Goal: Task Accomplishment & Management: Manage account settings

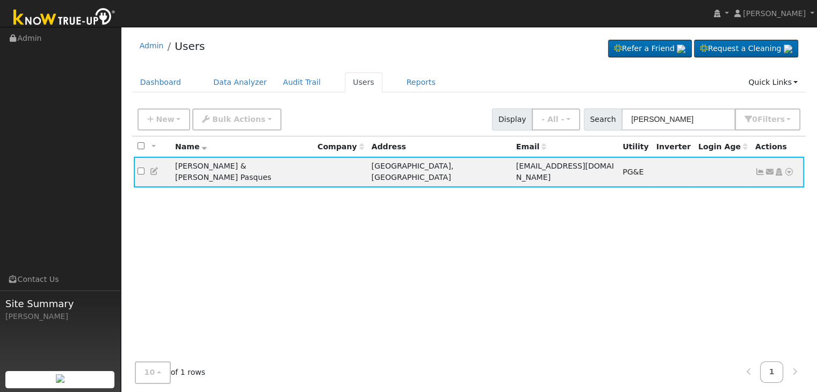
click at [475, 57] on div "Admin Users Refer a Friend Request a Cleaning" at bounding box center [469, 48] width 674 height 33
click at [398, 85] on link "Reports" at bounding box center [420, 82] width 45 height 20
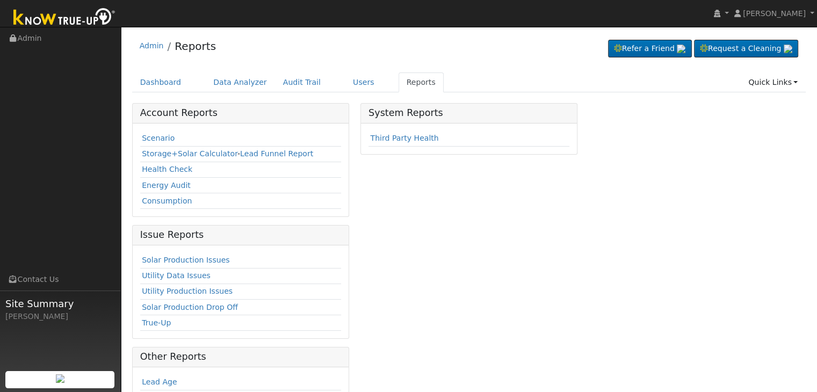
click at [176, 247] on div "Solar Production Issues Utility Data Issues Utility Production Issues Solar Pro…" at bounding box center [241, 291] width 216 height 93
click at [176, 263] on link "Solar Production Issues" at bounding box center [186, 260] width 88 height 9
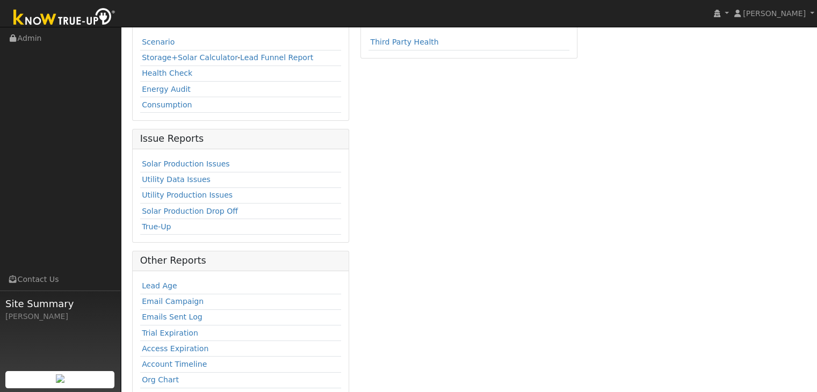
scroll to position [126, 0]
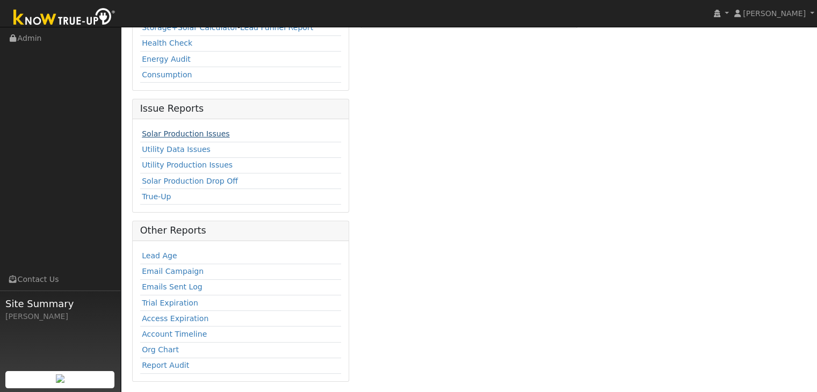
click at [168, 134] on link "Solar Production Issues" at bounding box center [186, 133] width 88 height 9
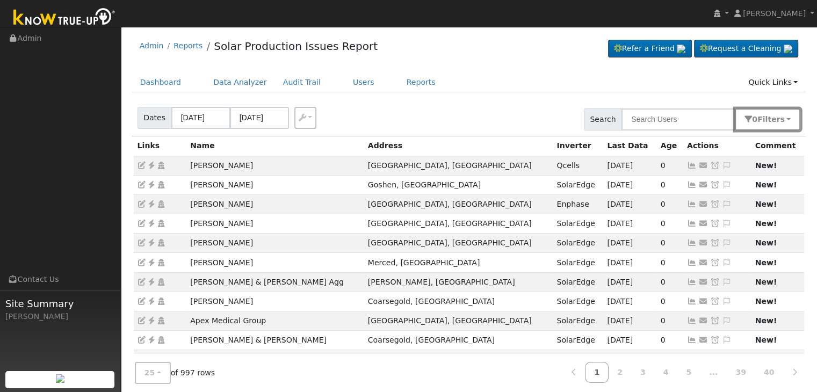
click at [782, 111] on button "0 Filter s" at bounding box center [767, 119] width 66 height 22
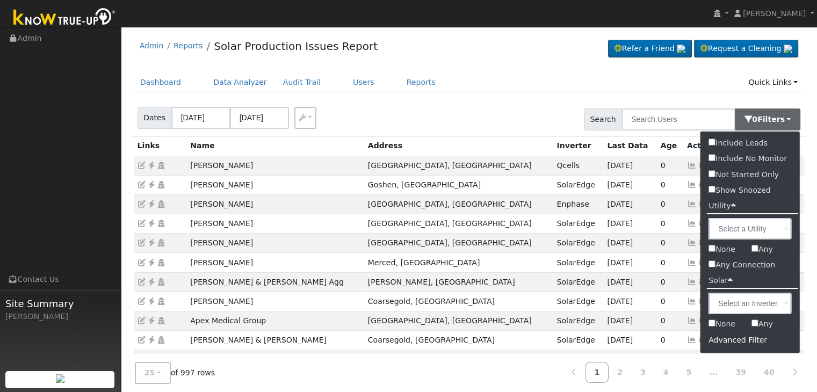
click at [733, 344] on div "Advanced Filter" at bounding box center [749, 340] width 99 height 17
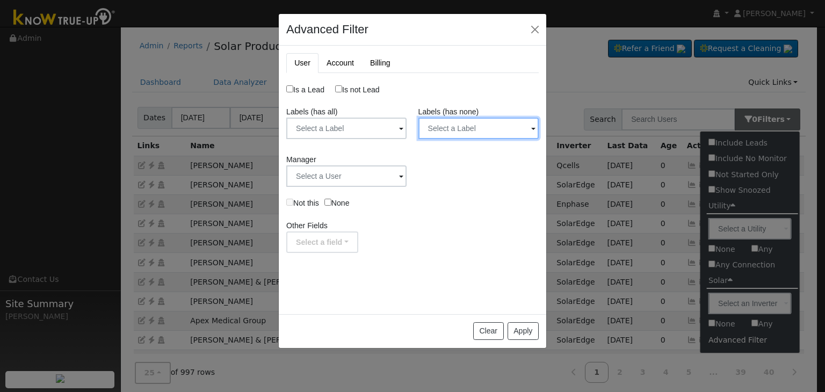
click at [406, 134] on input "text" at bounding box center [346, 128] width 120 height 21
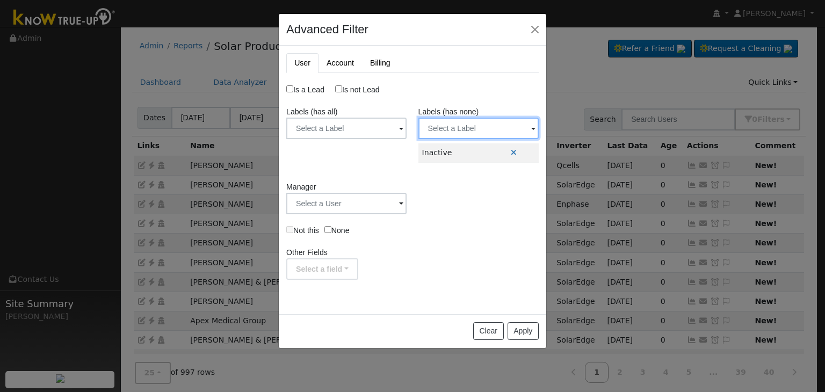
click at [406, 128] on input "text" at bounding box center [346, 128] width 120 height 21
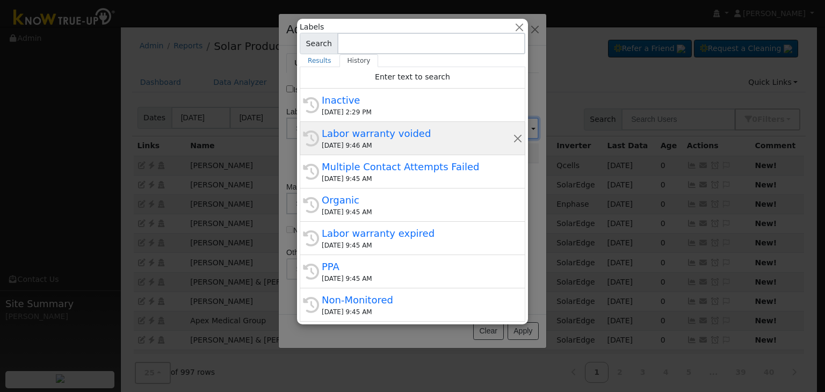
click at [370, 129] on div "Labor warranty voided" at bounding box center [417, 133] width 191 height 14
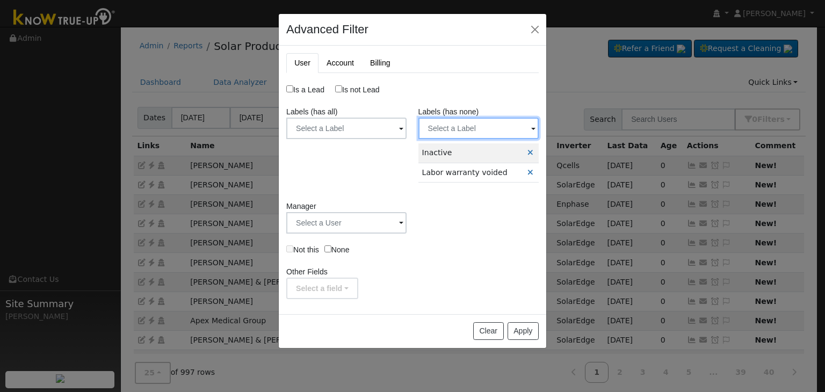
click at [406, 126] on input "text" at bounding box center [346, 128] width 120 height 21
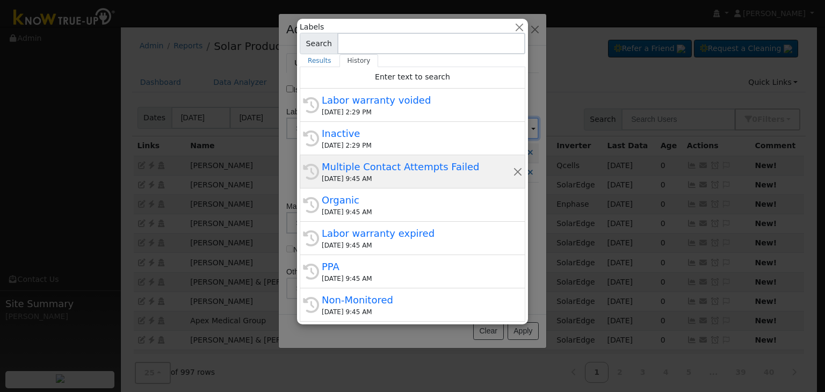
click at [369, 166] on div "Multiple Contact Attempts Failed" at bounding box center [417, 166] width 191 height 14
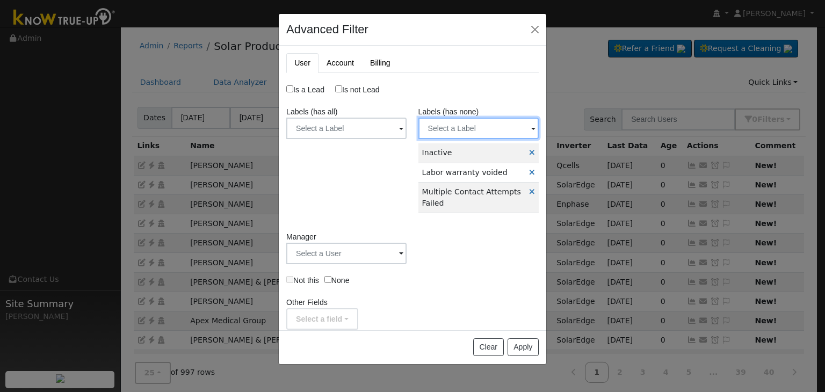
click at [406, 130] on input "text" at bounding box center [346, 128] width 120 height 21
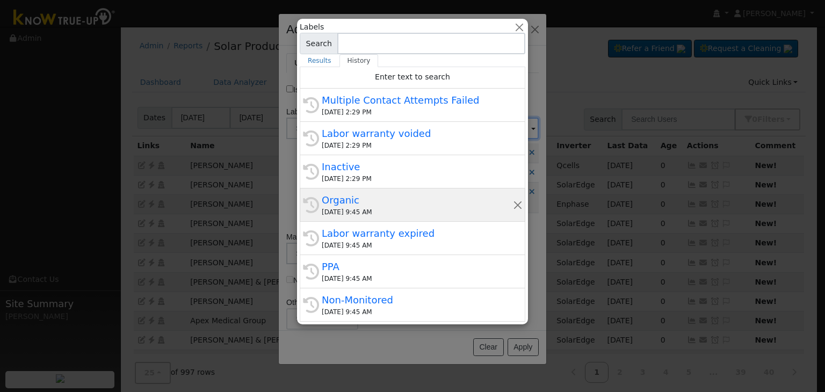
click at [374, 200] on div "Organic" at bounding box center [417, 200] width 191 height 14
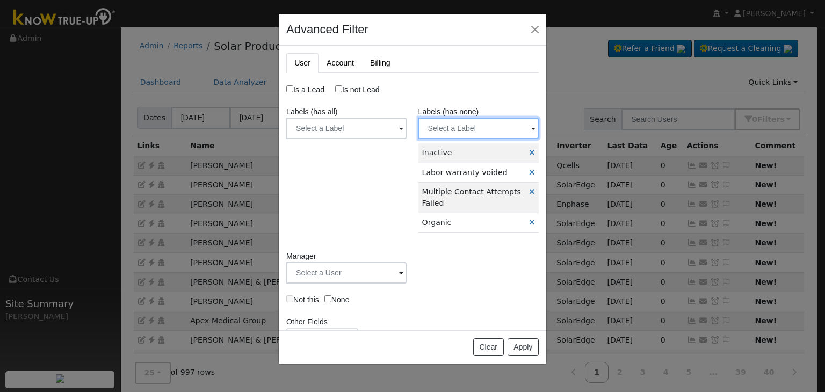
click at [406, 118] on input "text" at bounding box center [346, 128] width 120 height 21
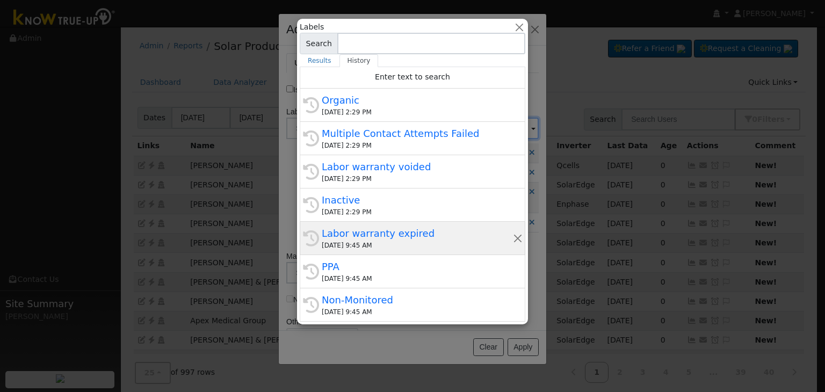
click at [361, 243] on div "08/28/2025 9:45 AM" at bounding box center [417, 246] width 191 height 10
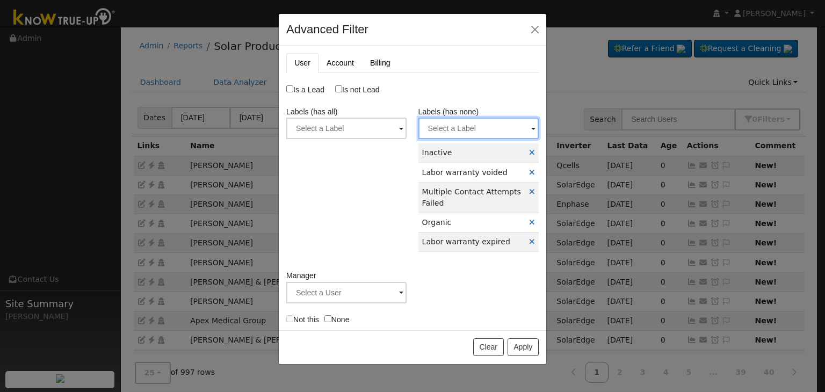
click at [406, 127] on input "text" at bounding box center [346, 128] width 120 height 21
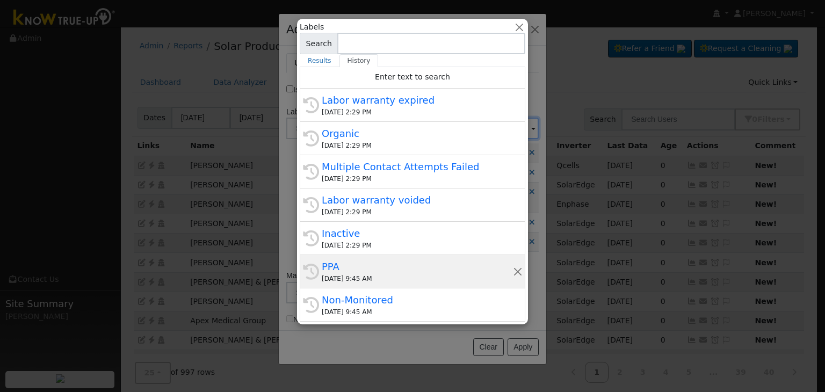
click at [363, 269] on div "PPA" at bounding box center [417, 266] width 191 height 14
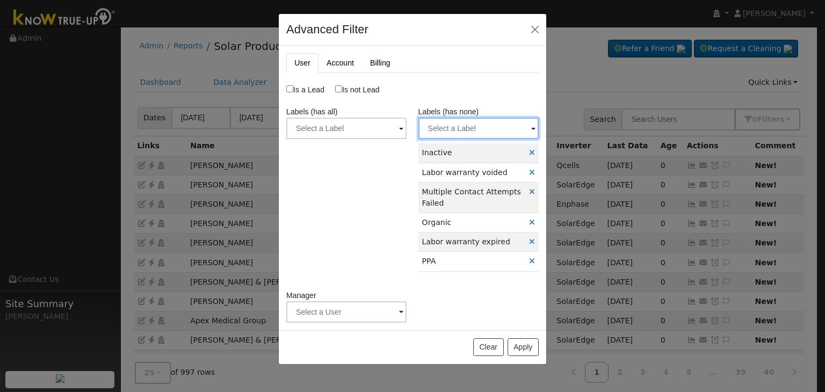
click at [406, 126] on input "text" at bounding box center [346, 128] width 120 height 21
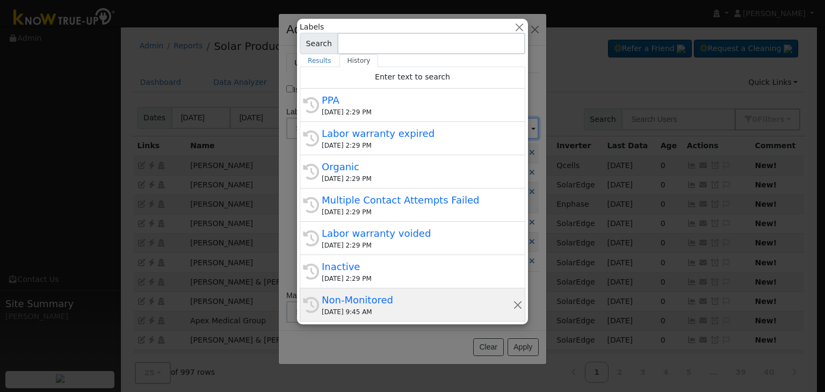
click at [342, 303] on div "Non-Monitored" at bounding box center [417, 300] width 191 height 14
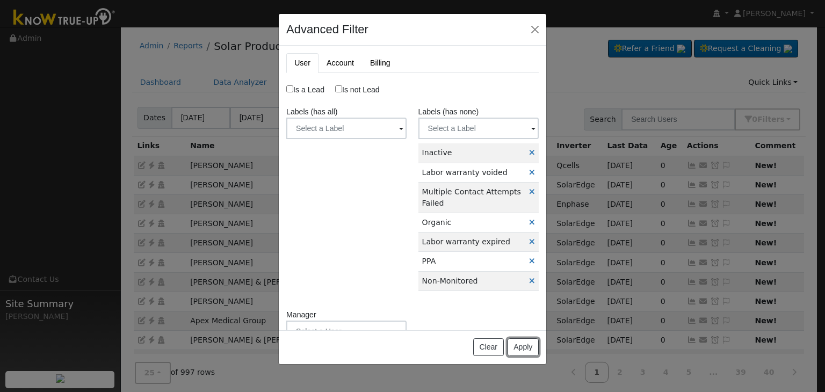
click at [522, 343] on button "Apply" at bounding box center [522, 347] width 31 height 18
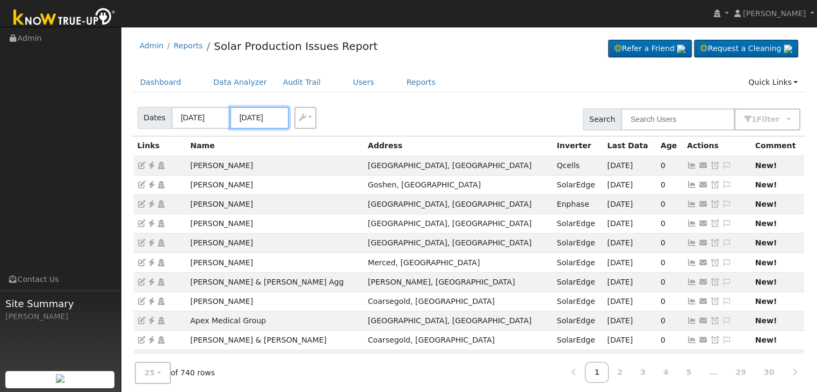
click at [249, 119] on body "Mara Panganiban Mara Panganiban Profile My Company Help Center Terms Of Service…" at bounding box center [408, 360] width 817 height 667
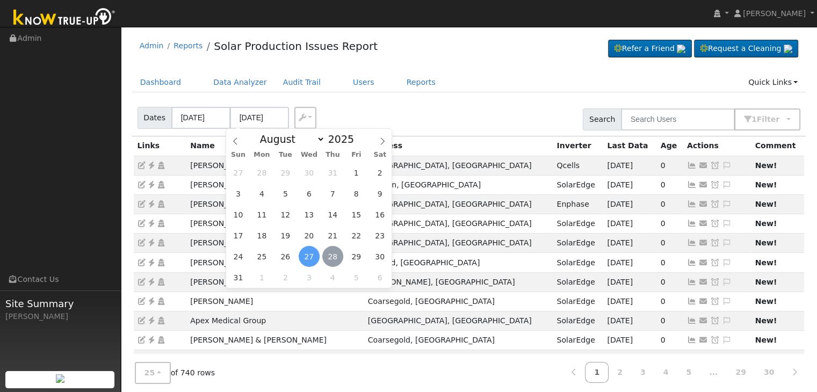
click at [334, 258] on span "28" at bounding box center [332, 256] width 21 height 21
type input "[DATE]"
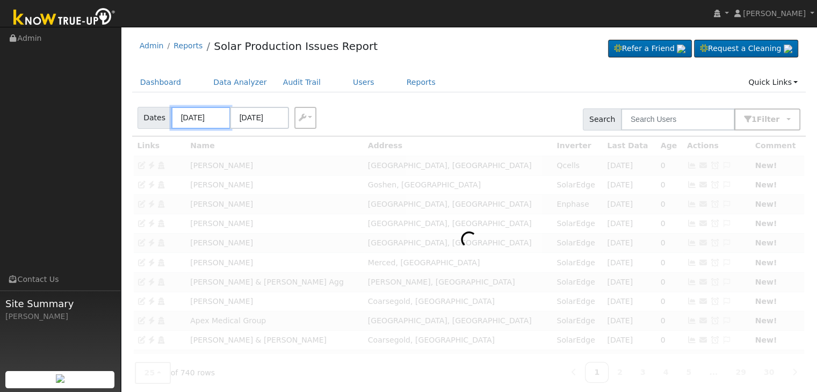
click at [206, 112] on input "08/24/2025" at bounding box center [200, 118] width 59 height 22
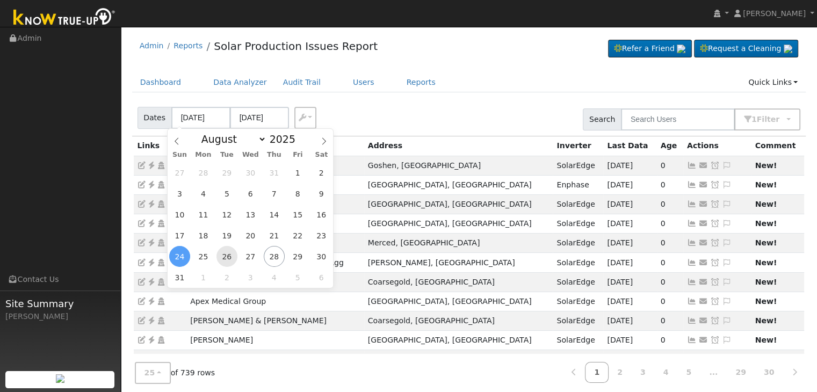
click at [225, 258] on span "26" at bounding box center [226, 256] width 21 height 21
type input "[DATE]"
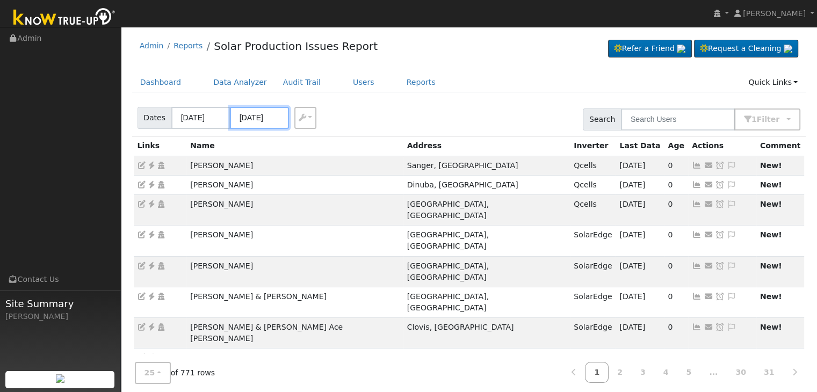
click at [255, 117] on input "08/30/2025" at bounding box center [259, 118] width 59 height 22
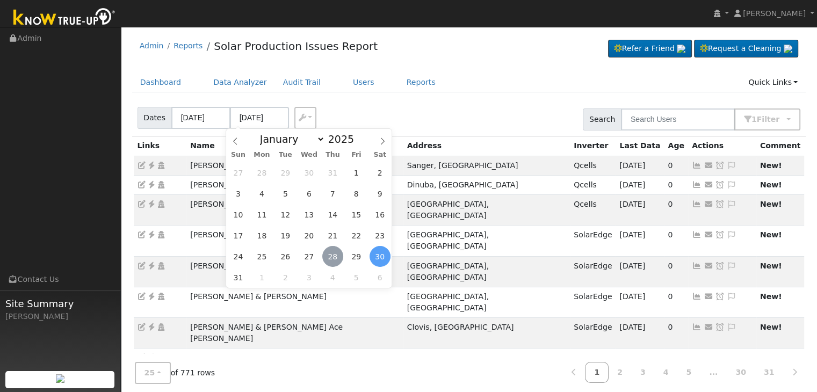
click at [332, 257] on span "28" at bounding box center [332, 256] width 21 height 21
type input "[DATE]"
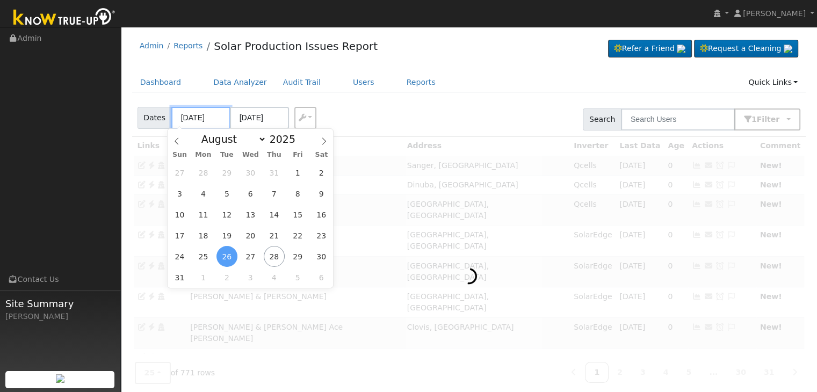
click at [199, 120] on input "[DATE]" at bounding box center [200, 118] width 59 height 22
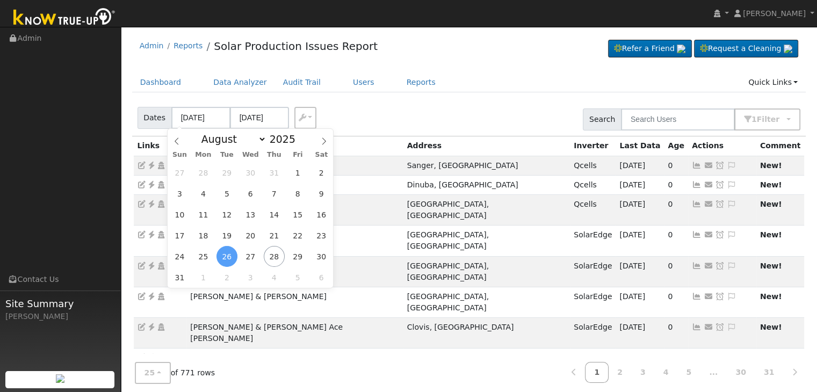
click at [223, 254] on span "26" at bounding box center [226, 256] width 21 height 21
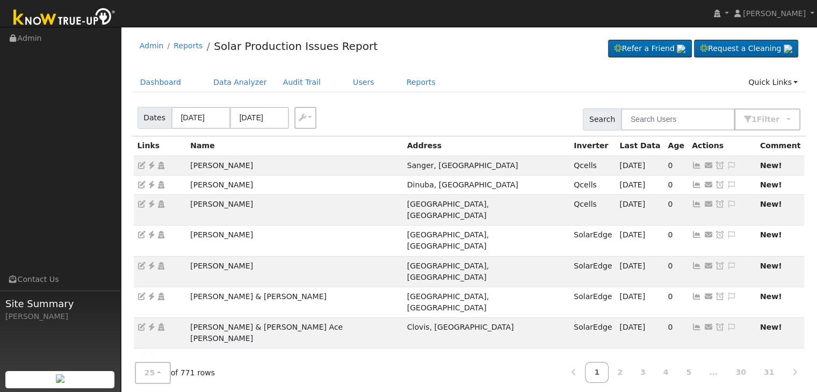
click at [423, 106] on div "Dates 08/26/2025 08/28/2025 Export CSV Search 1 Filter Include Leads Include No…" at bounding box center [469, 117] width 678 height 37
click at [783, 127] on button "1 Filter" at bounding box center [767, 119] width 67 height 22
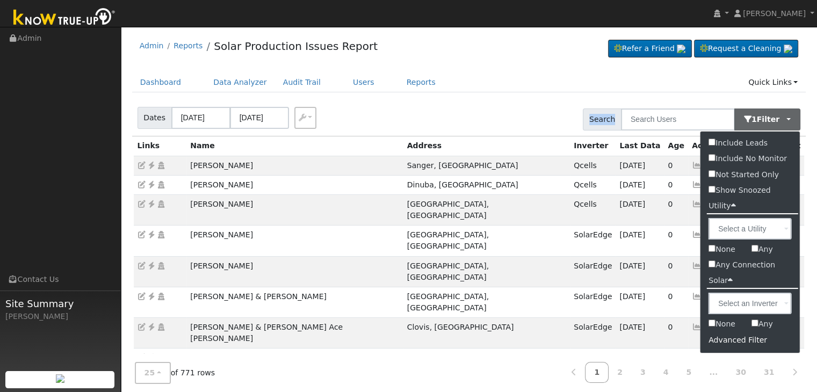
click at [489, 105] on div "Dates 08/26/2025 08/28/2025 Export CSV Search 1 Filter Include Leads Include No…" at bounding box center [469, 117] width 678 height 37
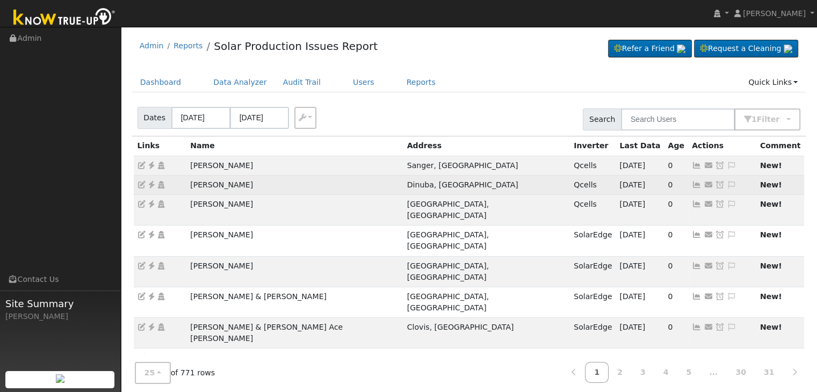
click at [154, 181] on icon at bounding box center [152, 185] width 10 height 8
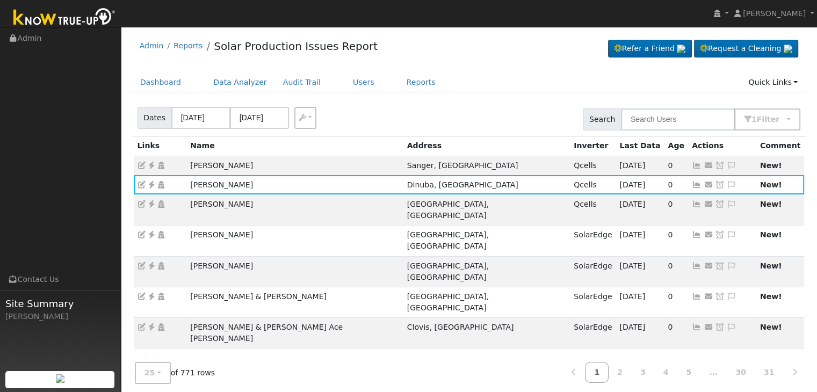
click at [479, 45] on div "Admin Reports Solar Production Issues Report Refer a Friend Request a Cleaning" at bounding box center [469, 48] width 674 height 33
click at [515, 55] on div "Admin Reports Solar Production Issues Report Refer a Friend Request a Cleaning" at bounding box center [469, 48] width 674 height 33
click at [510, 61] on div "Admin Reports Solar Production Issues Report Refer a Friend Request a Cleaning" at bounding box center [469, 48] width 674 height 33
click at [460, 59] on div "Admin Reports Solar Production Issues Report Refer a Friend Request a Cleaning" at bounding box center [469, 48] width 674 height 33
click at [468, 50] on div "Admin Reports Solar Production Issues Report Refer a Friend Request a Cleaning" at bounding box center [469, 48] width 674 height 33
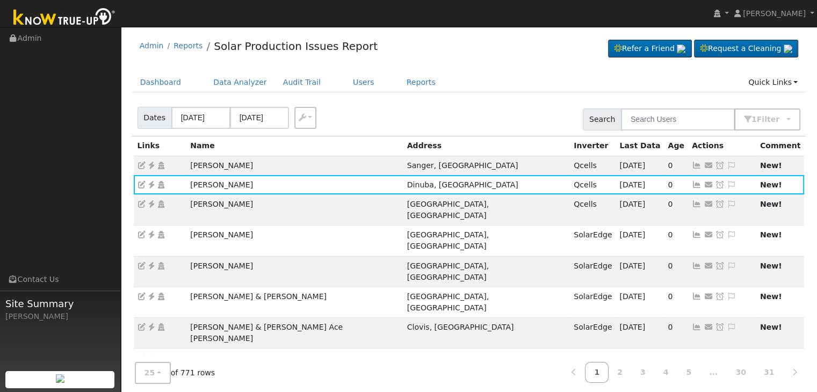
click at [711, 168] on td "Send Email... Copy a Link Reset Password Open Access Snooze Issue Snooze Until:…" at bounding box center [722, 165] width 68 height 19
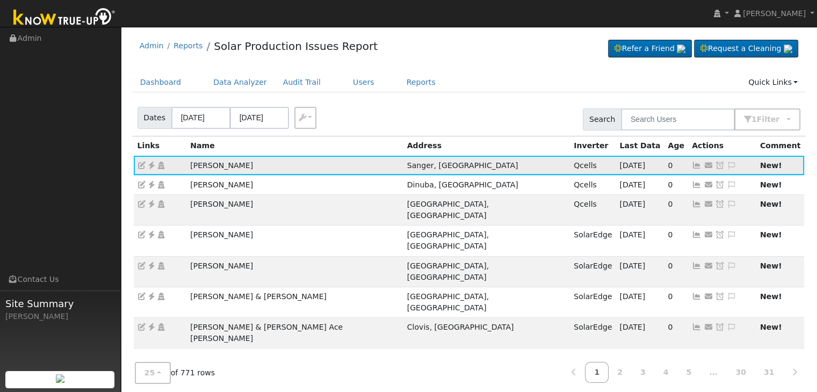
click at [726, 161] on link at bounding box center [731, 165] width 10 height 9
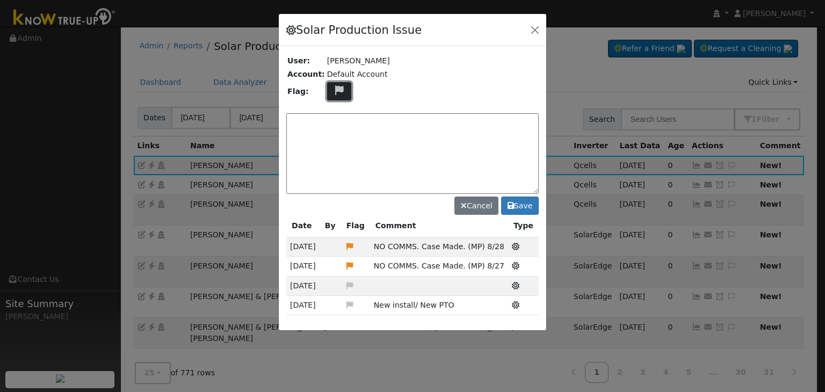
click at [333, 94] on icon at bounding box center [339, 90] width 12 height 10
click at [391, 252] on td "NO COMMS. Case Made. (MP) 8/28" at bounding box center [439, 246] width 138 height 19
click at [336, 138] on icon at bounding box center [338, 142] width 12 height 10
click at [335, 128] on textarea at bounding box center [412, 153] width 252 height 81
type textarea "NO COMMS. Case Made. (MP) 8/28"
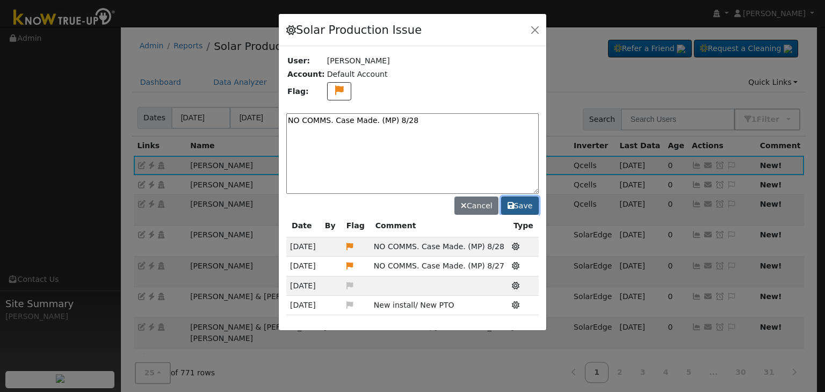
click at [524, 202] on button "Save" at bounding box center [520, 206] width 38 height 18
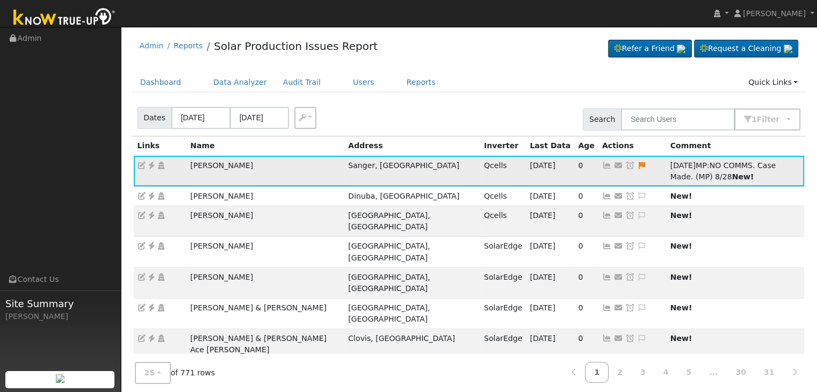
click at [625, 167] on icon at bounding box center [630, 166] width 10 height 8
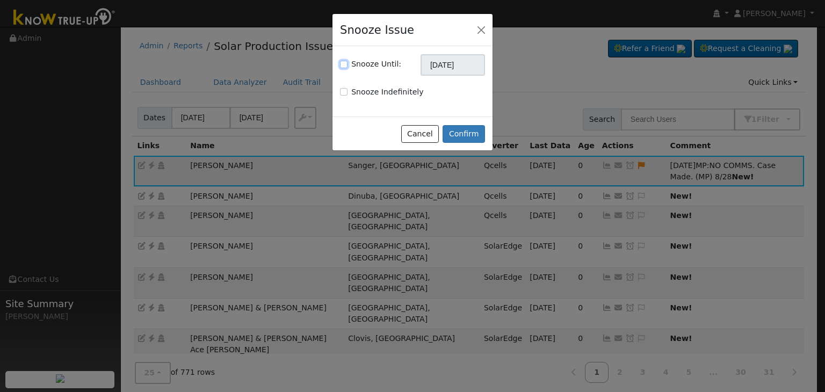
click at [344, 63] on input "Snooze Until:" at bounding box center [344, 65] width 8 height 8
checkbox input "true"
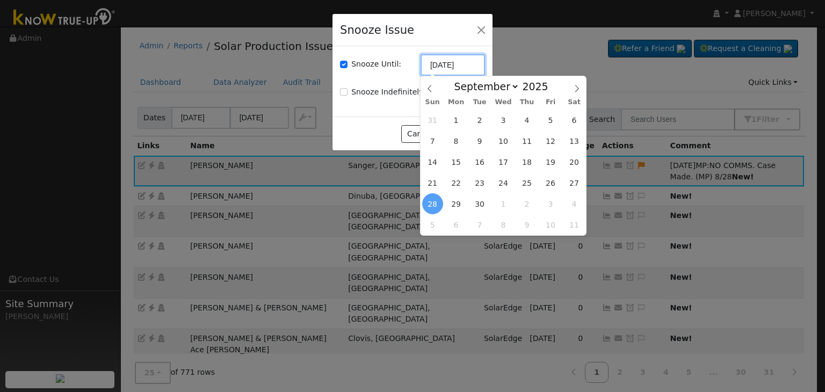
click at [436, 65] on input "09/28/2025" at bounding box center [452, 64] width 64 height 21
click at [424, 91] on span at bounding box center [429, 85] width 18 height 18
select select "7"
click at [525, 226] on span "4" at bounding box center [526, 224] width 21 height 21
type input "09/04/2025"
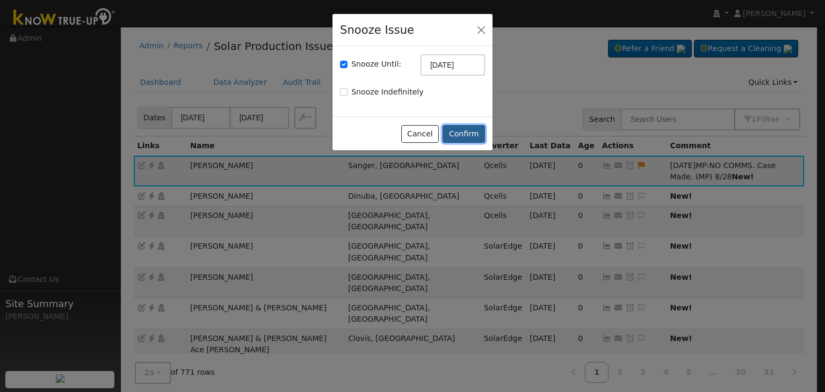
click at [469, 136] on button "Confirm" at bounding box center [463, 134] width 42 height 18
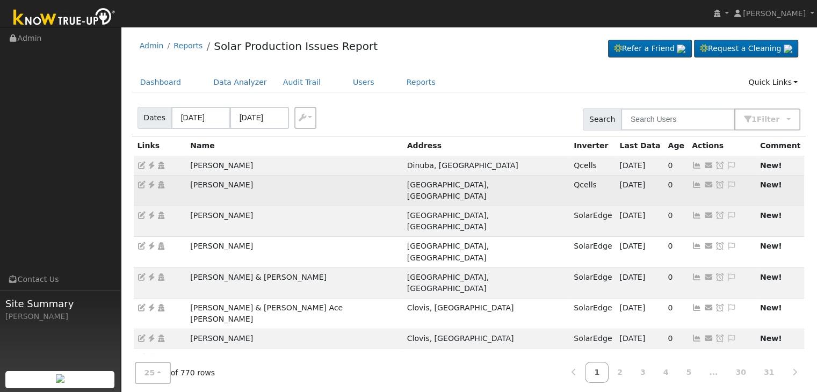
click at [692, 185] on icon at bounding box center [697, 185] width 10 height 8
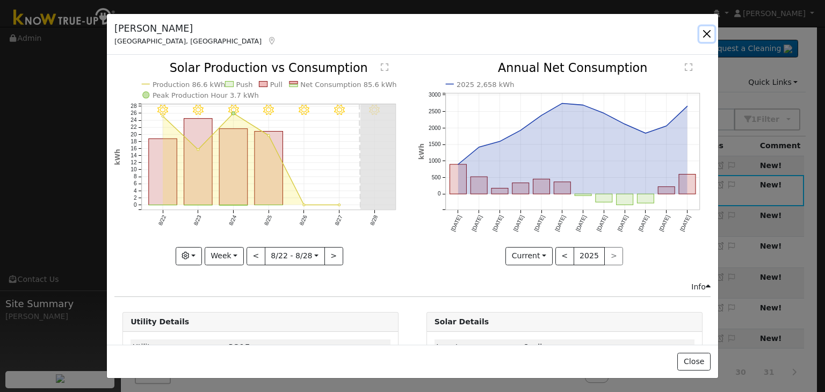
click at [707, 36] on button "button" at bounding box center [706, 33] width 15 height 15
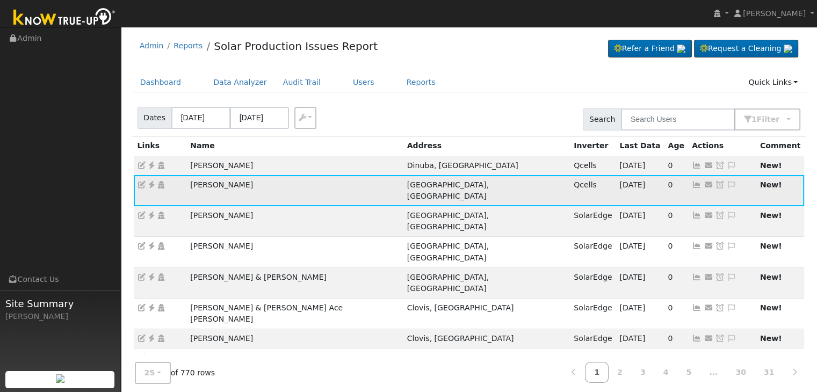
click at [726, 185] on icon at bounding box center [731, 185] width 10 height 8
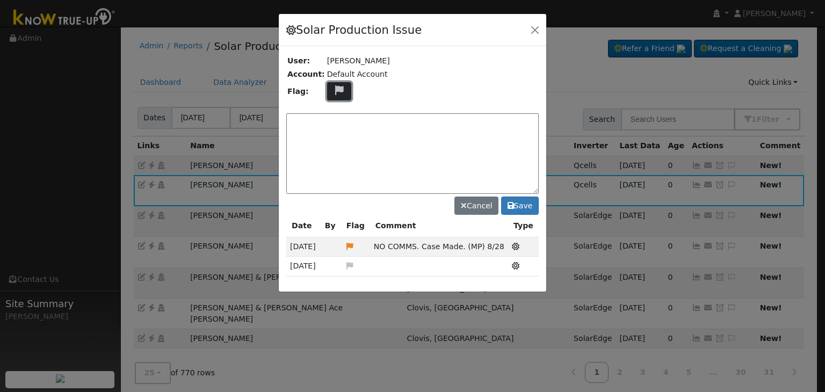
click at [332, 82] on button at bounding box center [339, 91] width 25 height 19
click at [332, 137] on icon at bounding box center [338, 142] width 12 height 10
click at [332, 134] on textarea at bounding box center [412, 153] width 252 height 81
type textarea "NO COMMS. Case Made. (MP) 8/28"
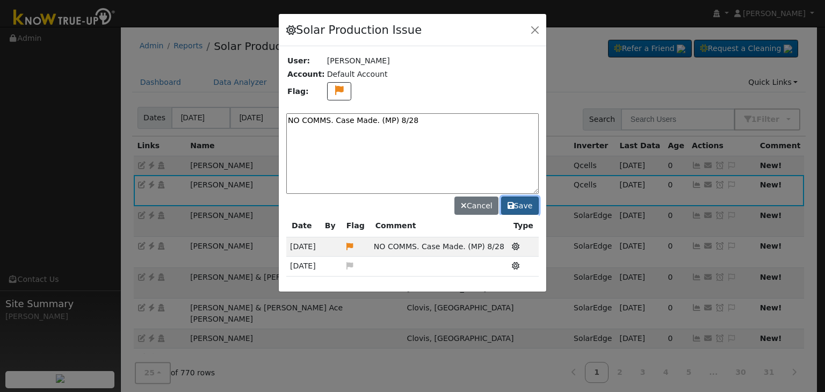
click at [520, 207] on button "Save" at bounding box center [520, 206] width 38 height 18
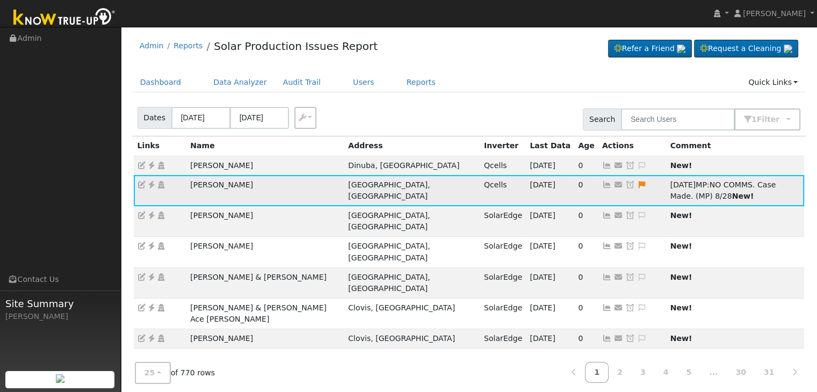
click at [625, 181] on icon at bounding box center [630, 185] width 10 height 8
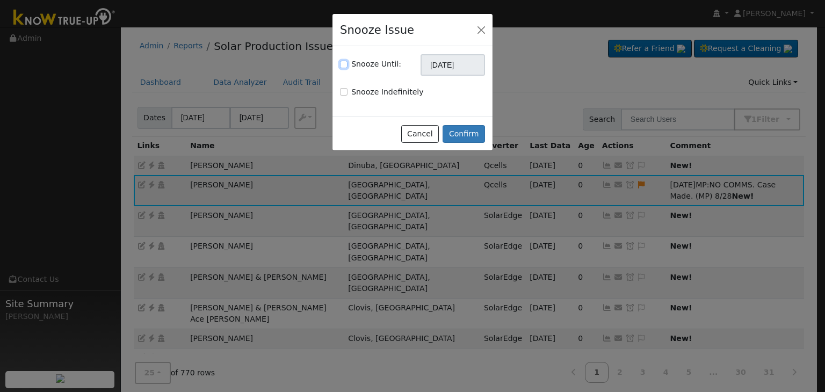
click at [344, 65] on input "Snooze Until:" at bounding box center [344, 65] width 8 height 8
checkbox input "true"
click at [457, 61] on input "09/28/2025" at bounding box center [452, 64] width 64 height 21
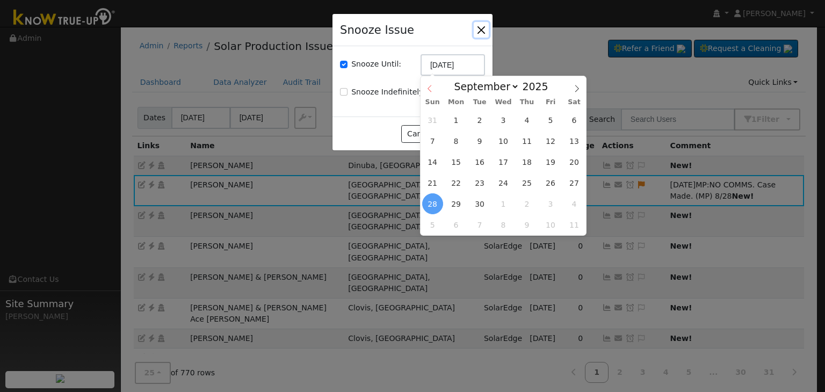
click at [427, 90] on icon at bounding box center [430, 89] width 8 height 8
select select "7"
click at [530, 228] on span "4" at bounding box center [526, 224] width 21 height 21
type input "09/04/2025"
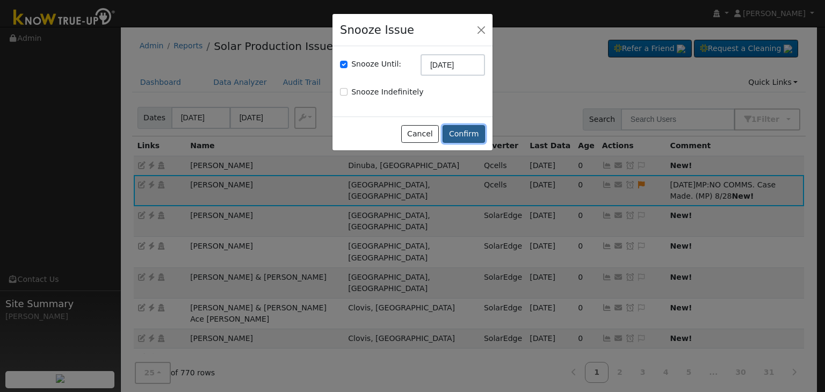
click at [463, 130] on button "Confirm" at bounding box center [463, 134] width 42 height 18
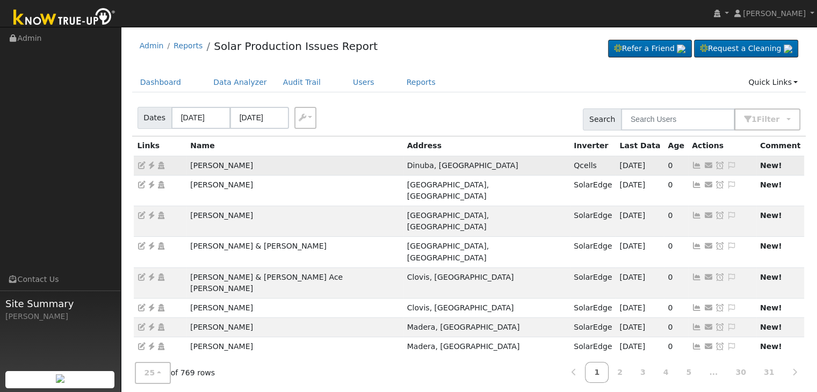
click at [152, 166] on icon at bounding box center [152, 166] width 10 height 8
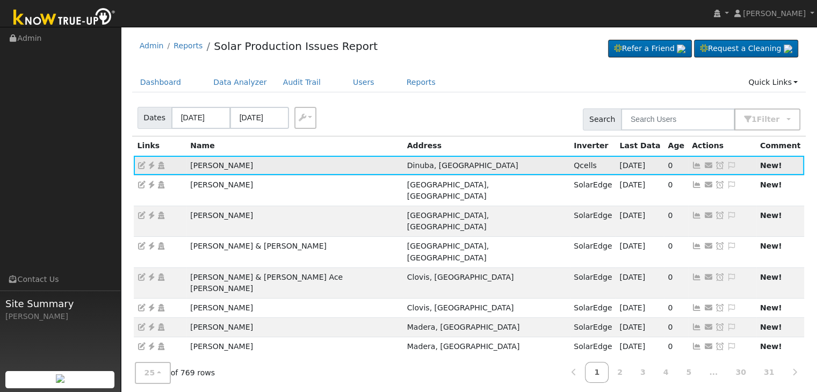
click at [726, 162] on icon at bounding box center [731, 166] width 10 height 8
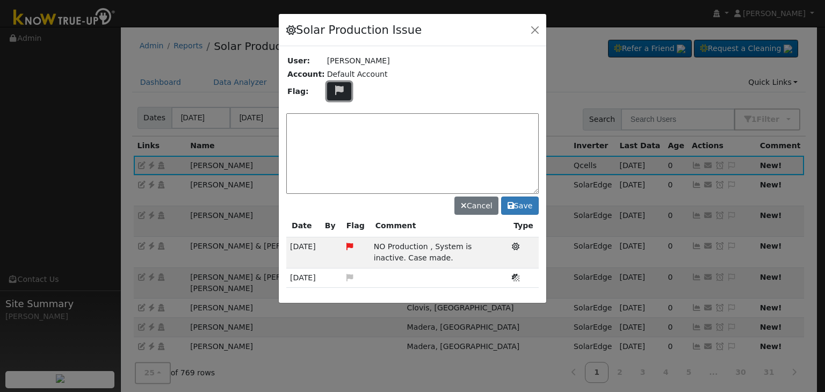
click at [339, 88] on button at bounding box center [339, 91] width 25 height 19
click at [335, 127] on icon at bounding box center [338, 130] width 12 height 10
click at [335, 127] on textarea at bounding box center [412, 153] width 252 height 81
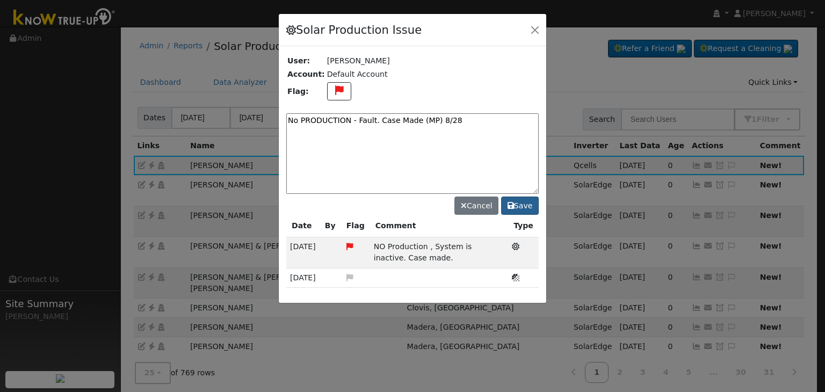
type textarea "No PRODUCTION - Fault. Case Made (MP) 8/28"
click at [522, 205] on button "Save" at bounding box center [520, 206] width 38 height 18
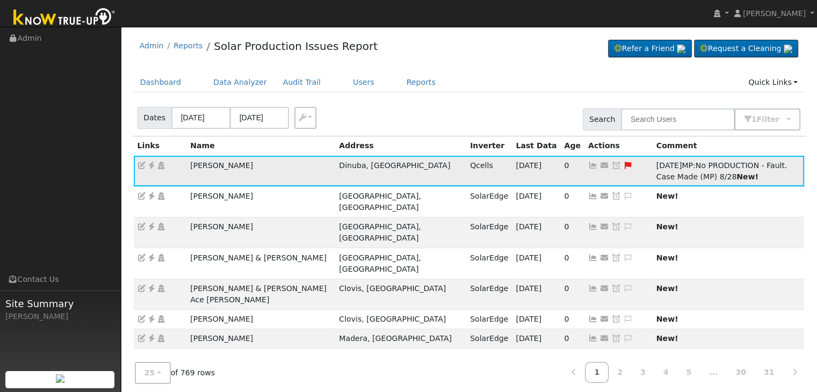
click at [611, 166] on icon at bounding box center [616, 166] width 10 height 8
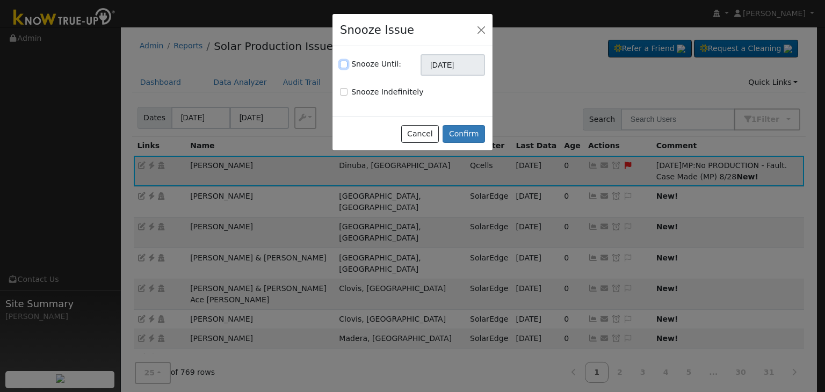
click at [344, 65] on input "Snooze Until:" at bounding box center [344, 65] width 8 height 8
checkbox input "true"
click at [434, 62] on input "09/28/2025" at bounding box center [452, 64] width 64 height 21
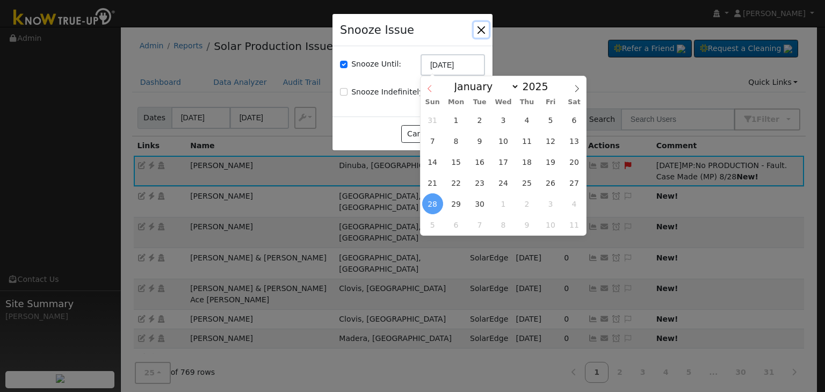
click at [426, 91] on icon at bounding box center [430, 89] width 8 height 8
select select "7"
click at [526, 229] on span "4" at bounding box center [526, 224] width 21 height 21
type input "09/04/2025"
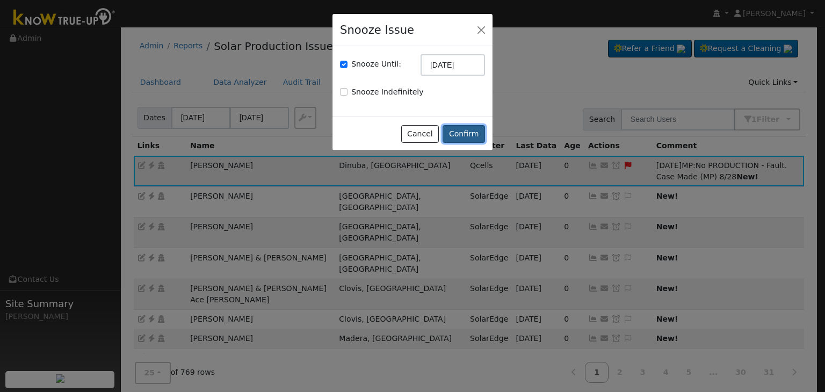
click at [471, 131] on button "Confirm" at bounding box center [463, 134] width 42 height 18
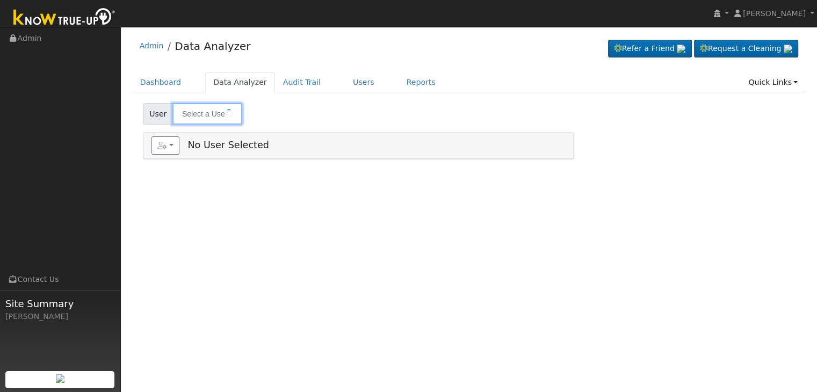
type input "[PERSON_NAME]"
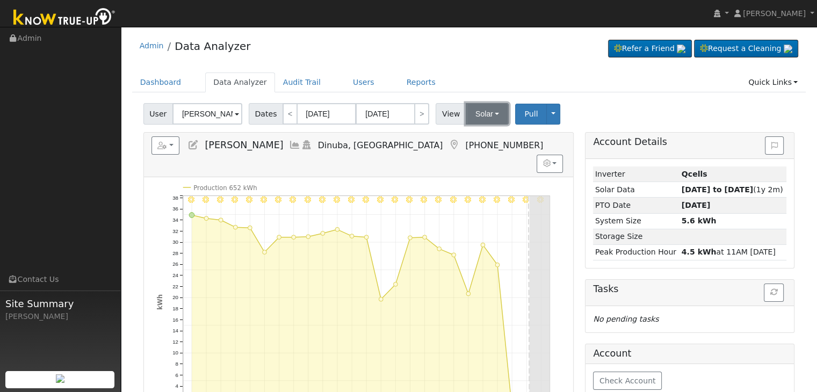
click at [483, 115] on button "Solar" at bounding box center [486, 113] width 43 height 21
click at [476, 138] on link "Utility" at bounding box center [500, 137] width 75 height 15
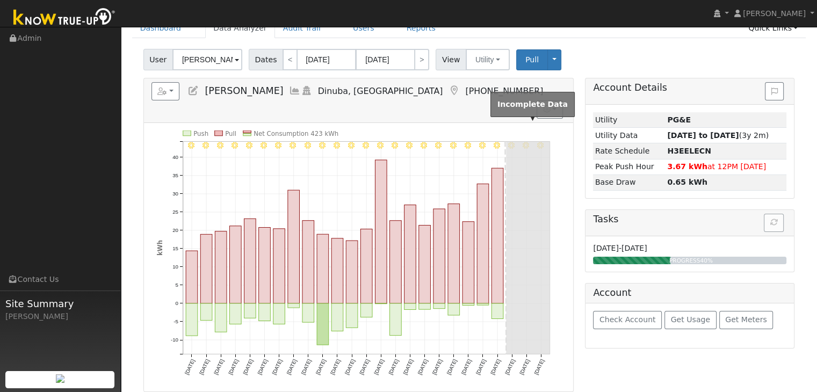
scroll to position [54, 0]
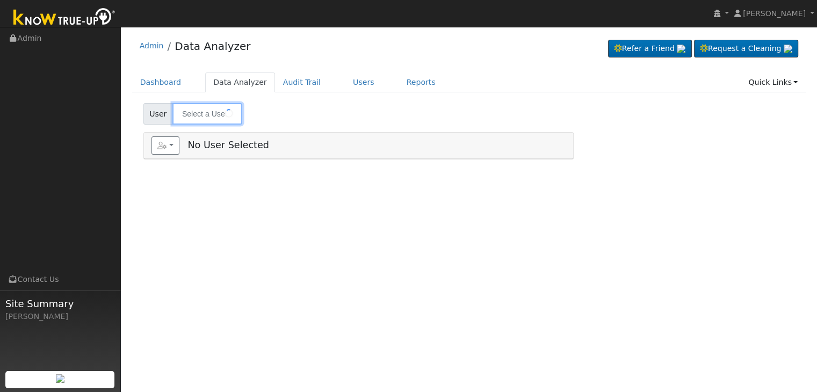
type input "[PERSON_NAME]"
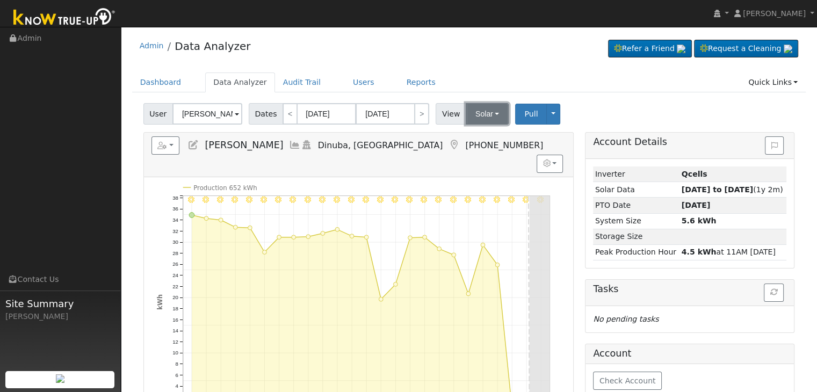
click at [499, 118] on button "Solar" at bounding box center [486, 113] width 43 height 21
click at [484, 140] on link "Utility" at bounding box center [500, 137] width 75 height 15
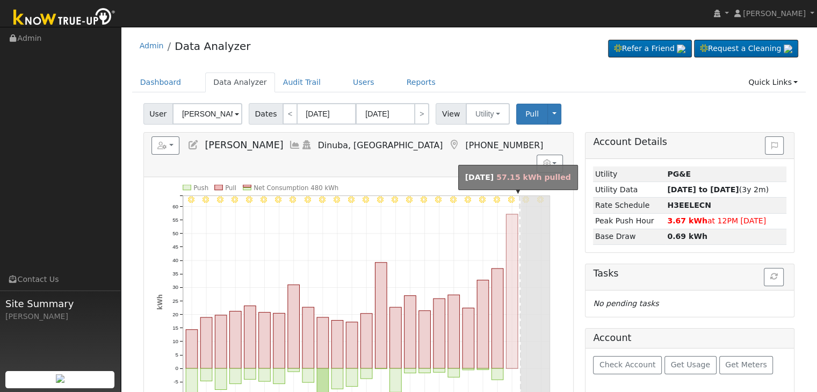
click at [509, 230] on rect "onclick=""" at bounding box center [512, 291] width 12 height 154
type input "[DATE]"
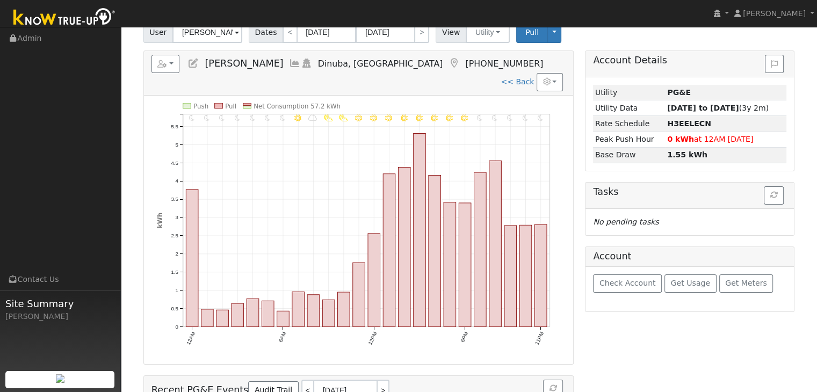
scroll to position [54, 0]
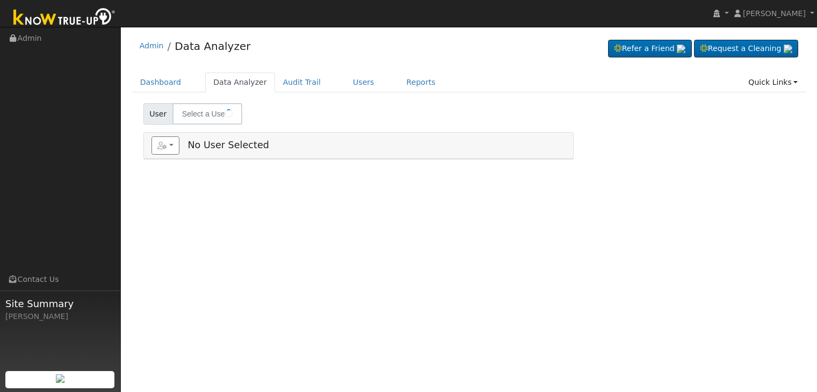
type input "[PERSON_NAME]"
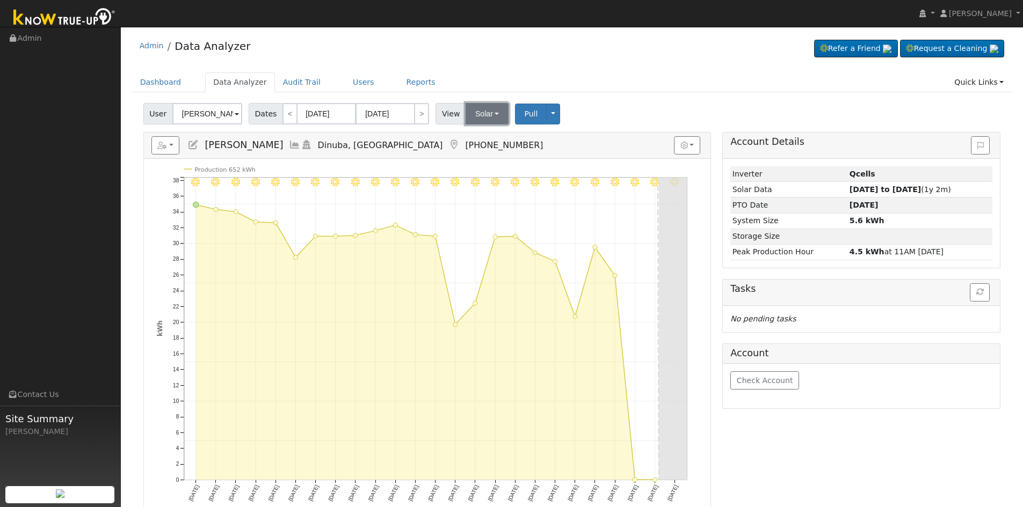
click at [490, 119] on button "Solar" at bounding box center [486, 113] width 43 height 21
click at [484, 136] on link "Utility" at bounding box center [501, 137] width 75 height 15
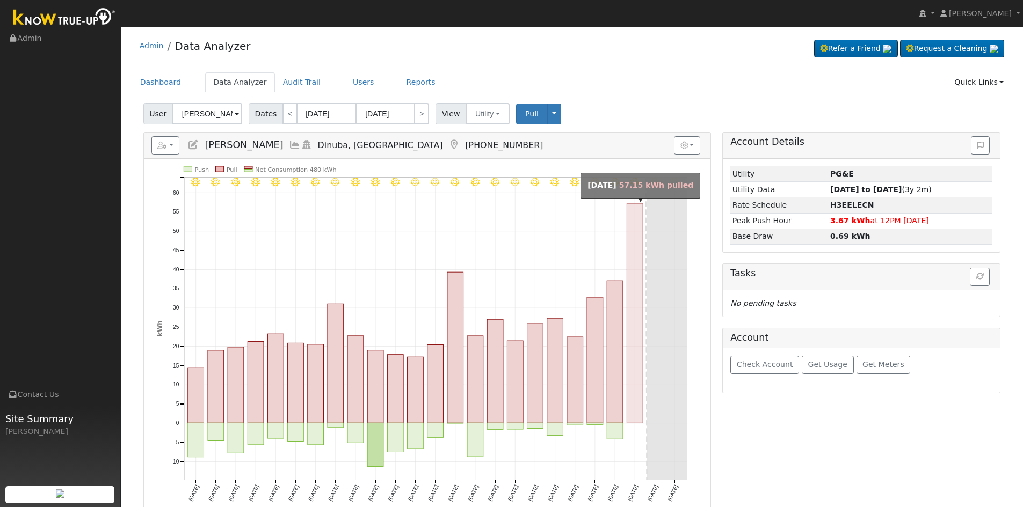
click at [638, 353] on rect "onclick=""" at bounding box center [635, 313] width 16 height 220
type input "[DATE]"
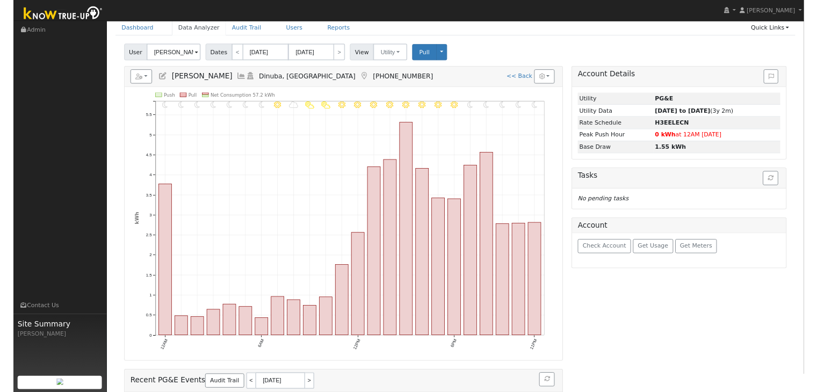
scroll to position [54, 0]
